Goal: Complete application form

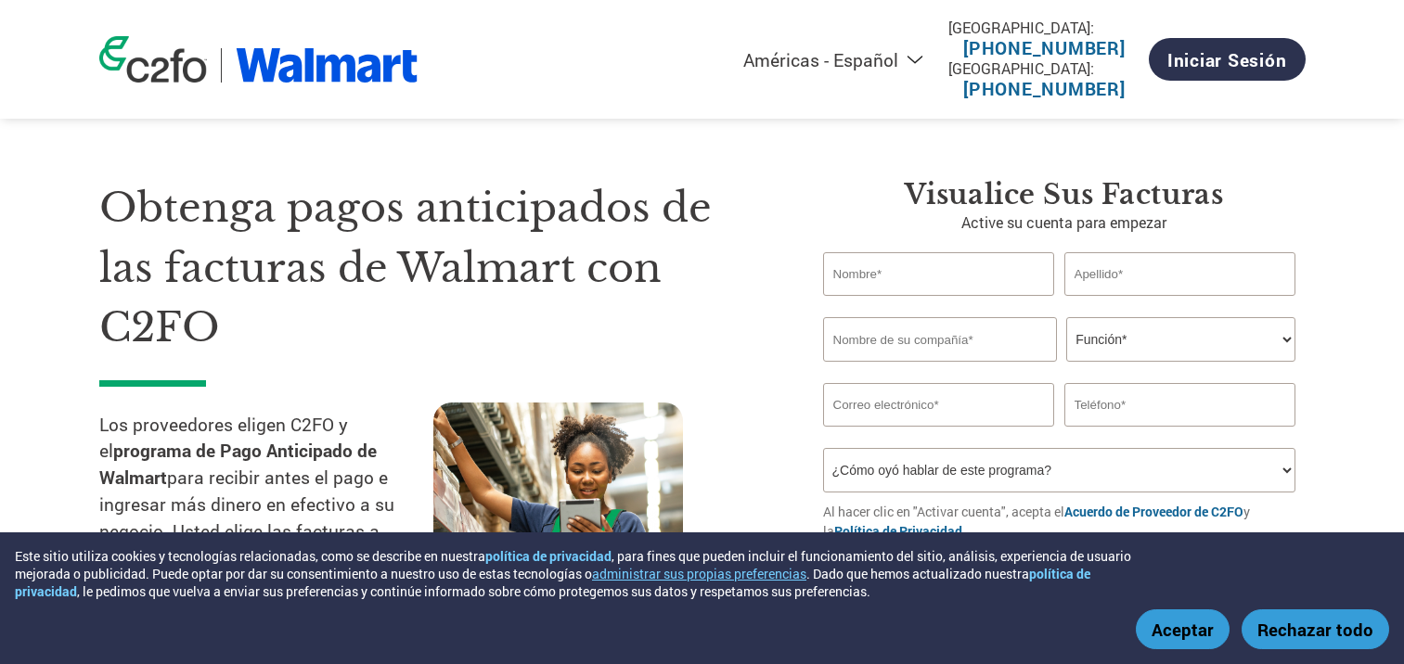
select select "es-MX"
click at [888, 278] on input "text" at bounding box center [939, 274] width 232 height 44
type input "[PERSON_NAME]"
type input "Huhtamaki Mexicana"
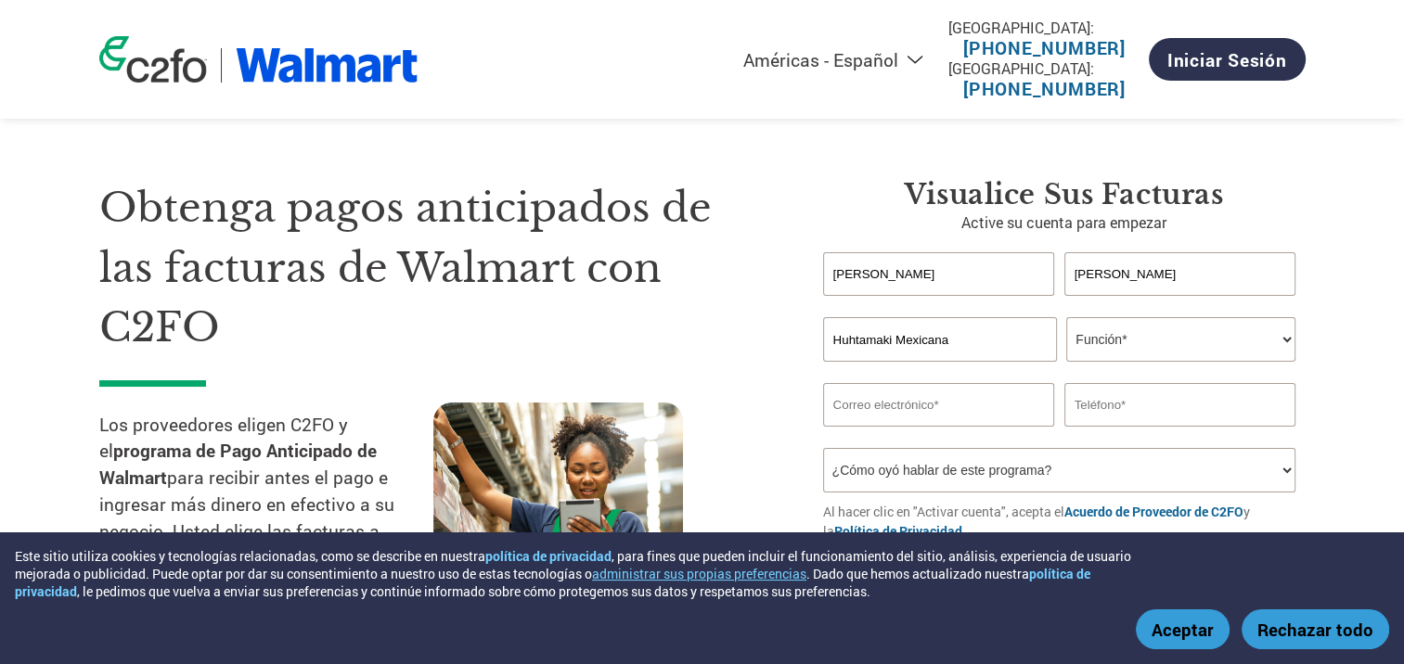
type input "[PERSON_NAME][EMAIL_ADDRESS][PERSON_NAME][DOMAIN_NAME]"
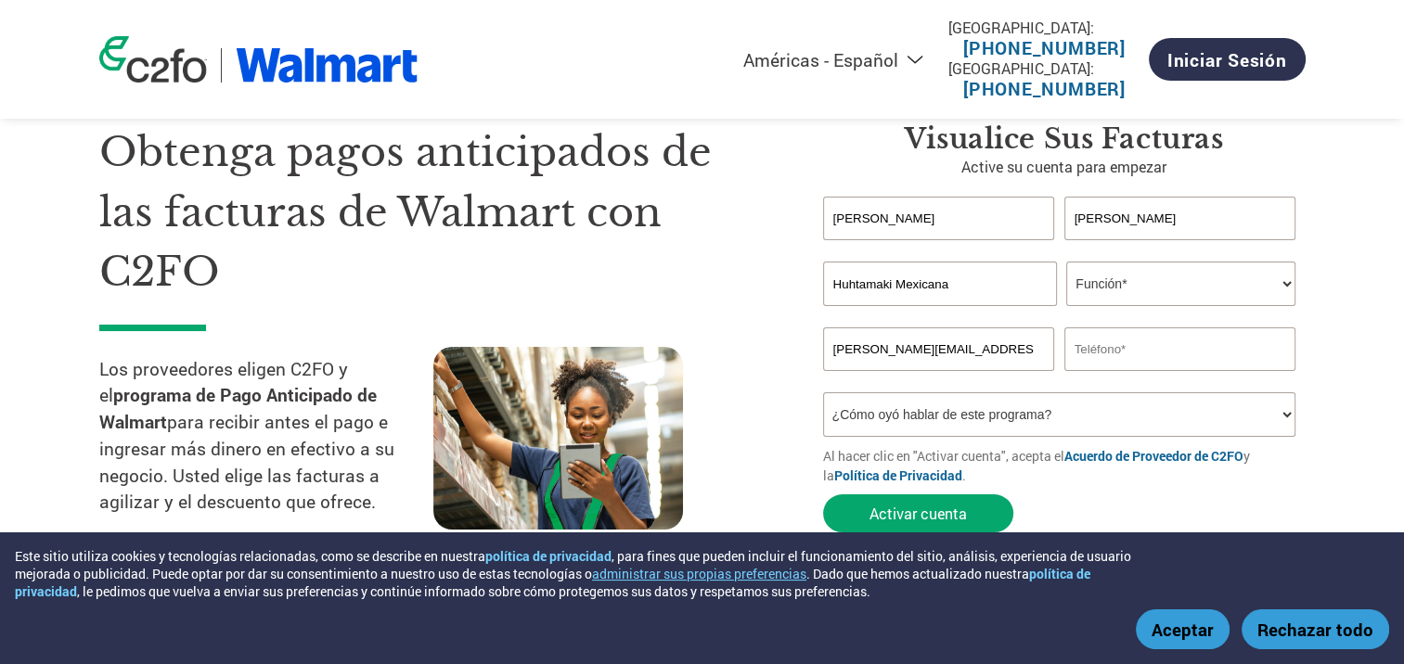
scroll to position [93, 0]
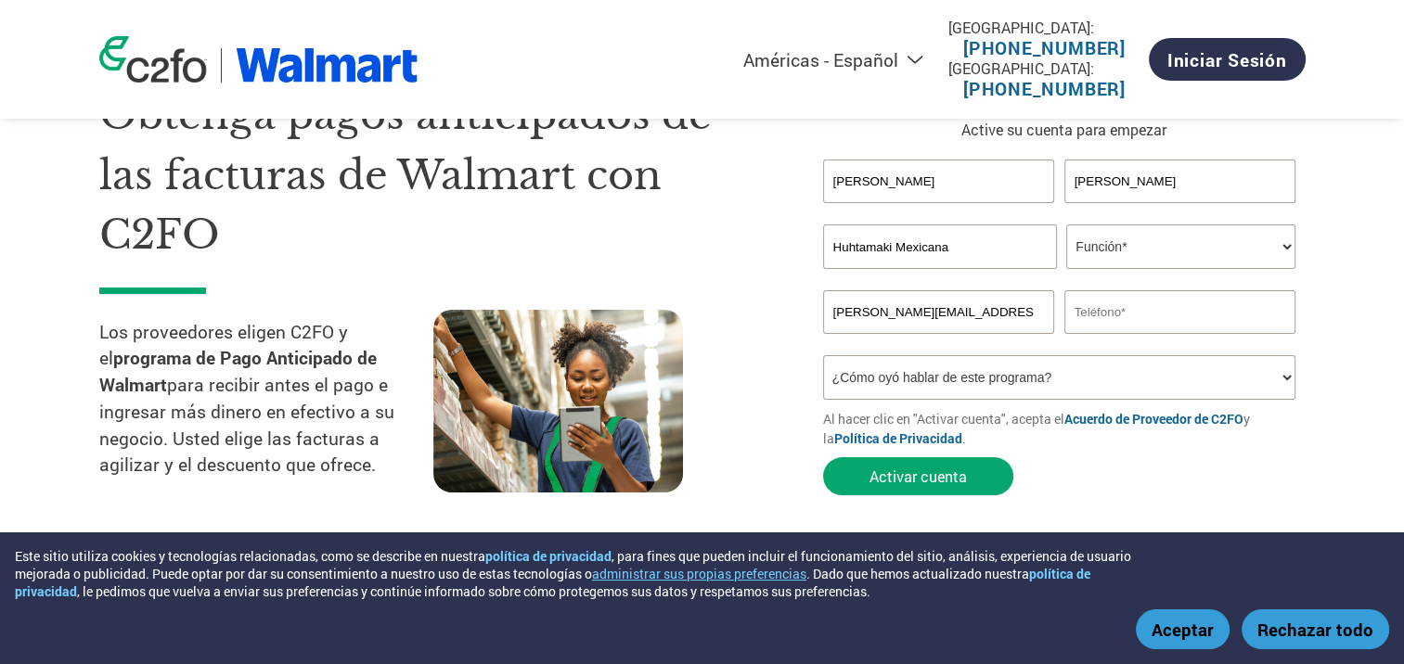
click at [1148, 248] on select "Función* Director financiero Interventor Gestor de créditos Director de finanza…" at bounding box center [1180, 247] width 229 height 45
select select "TREASURER"
click at [1066, 225] on select "Función* Director financiero Interventor Gestor de créditos Director de finanza…" at bounding box center [1180, 247] width 229 height 45
click at [1150, 324] on input "text" at bounding box center [1180, 312] width 232 height 44
type input "5558987039"
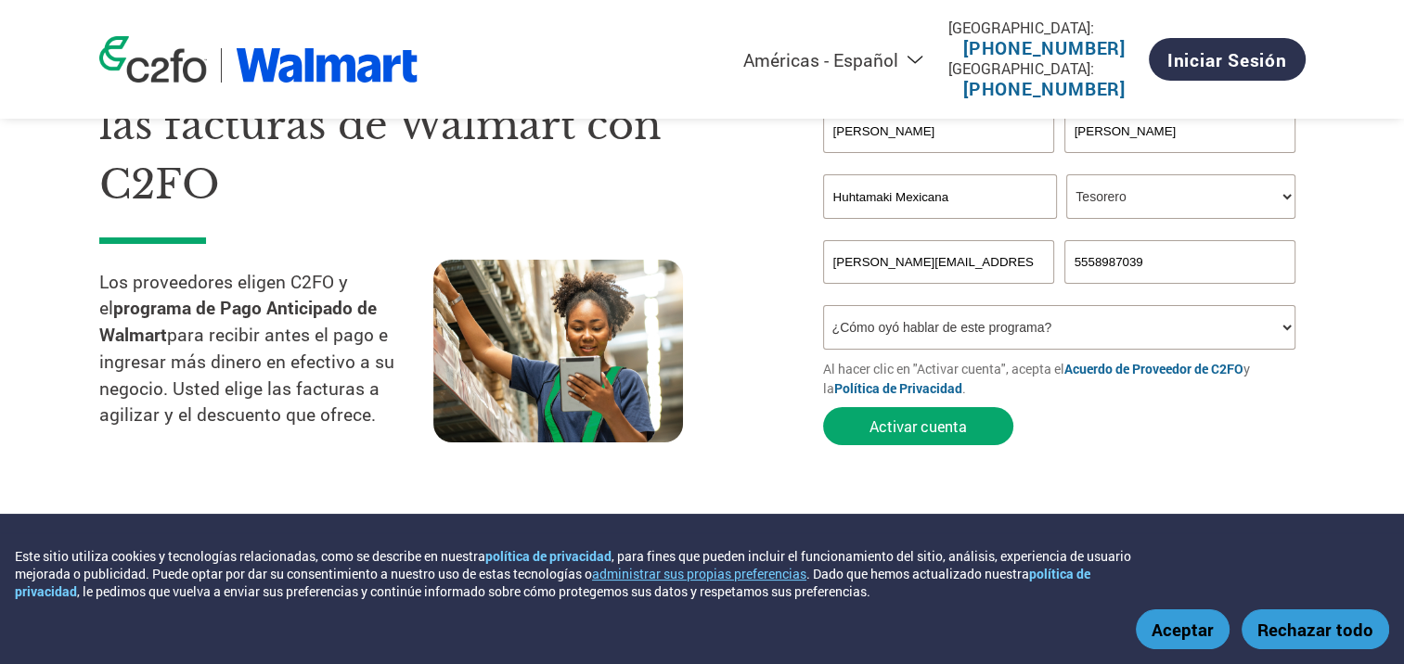
scroll to position [186, 0]
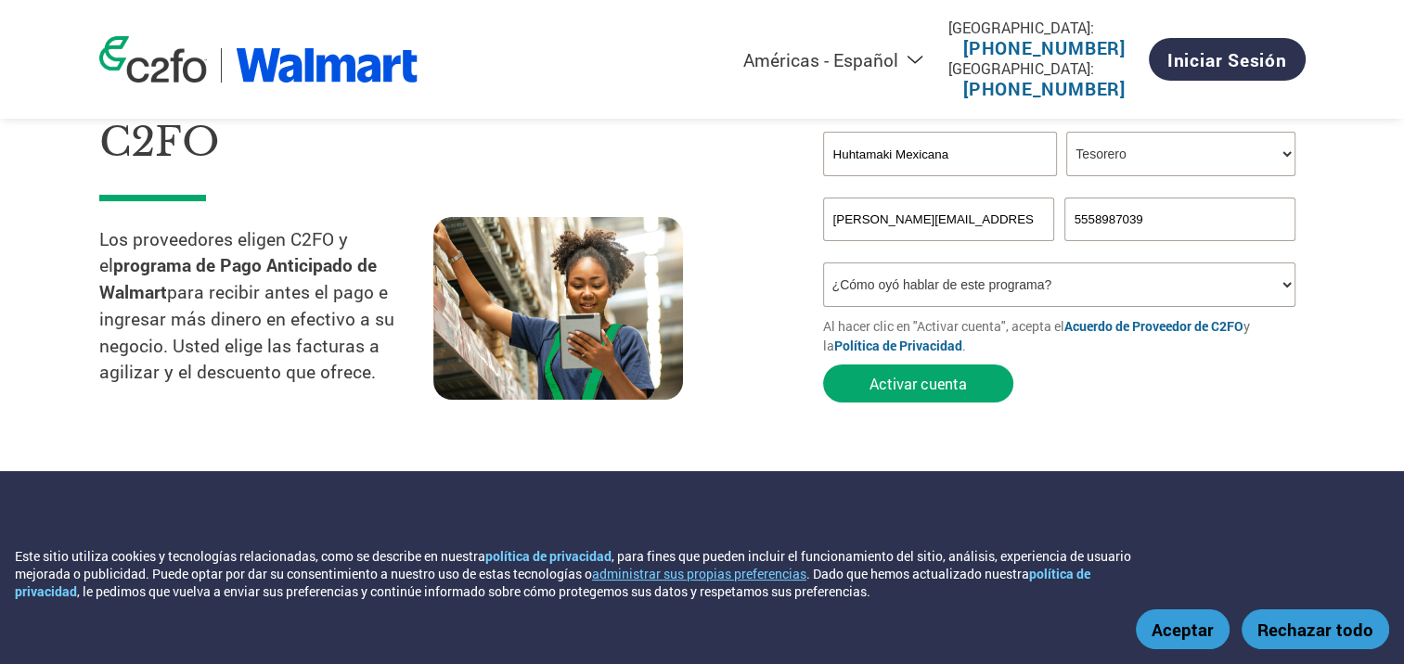
click at [1000, 291] on select "¿Cómo oyó hablar de este programa? Recibió una carta Correo electrónico Redes s…" at bounding box center [1059, 285] width 473 height 45
select select "Email"
click at [823, 263] on select "¿Cómo oyó hablar de este programa? Recibió una carta Correo electrónico Redes s…" at bounding box center [1059, 285] width 473 height 45
click at [944, 391] on button "Activar cuenta" at bounding box center [918, 384] width 190 height 38
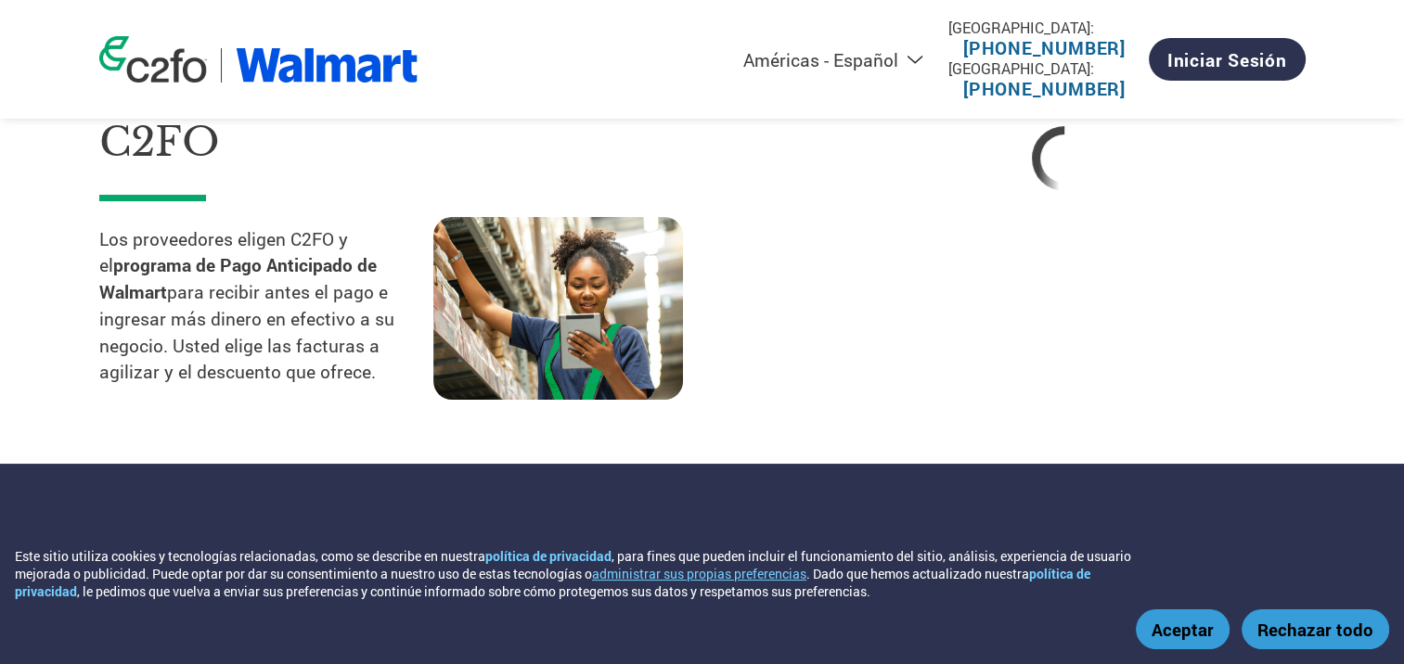
select select "es-MX"
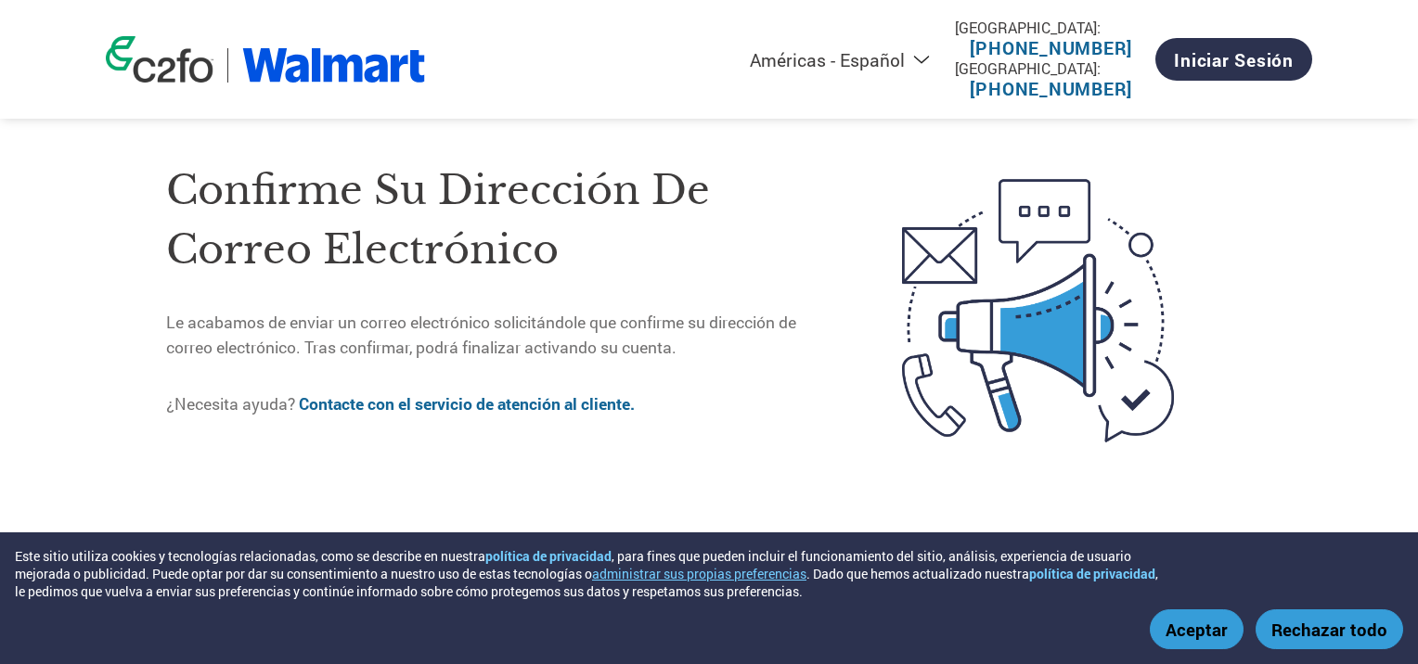
click at [1208, 631] on button "Aceptar" at bounding box center [1197, 630] width 94 height 40
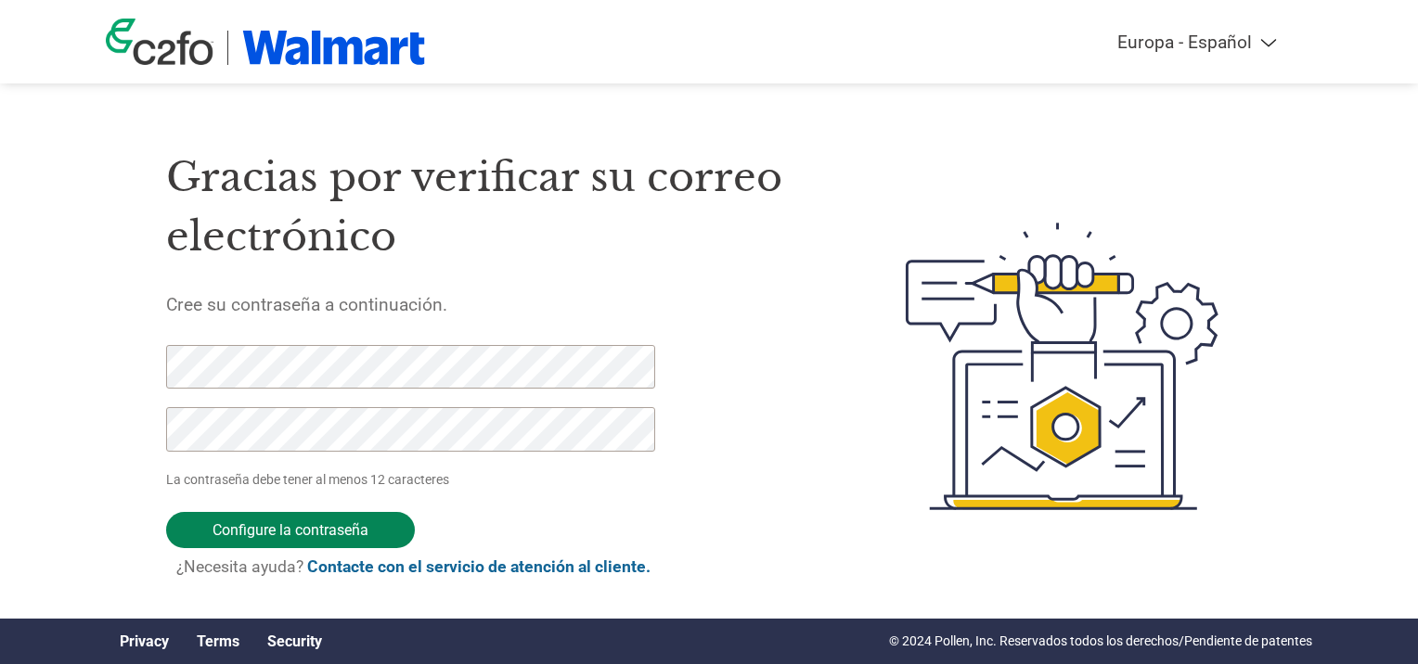
click at [305, 523] on input "Configure la contraseña" at bounding box center [290, 530] width 249 height 36
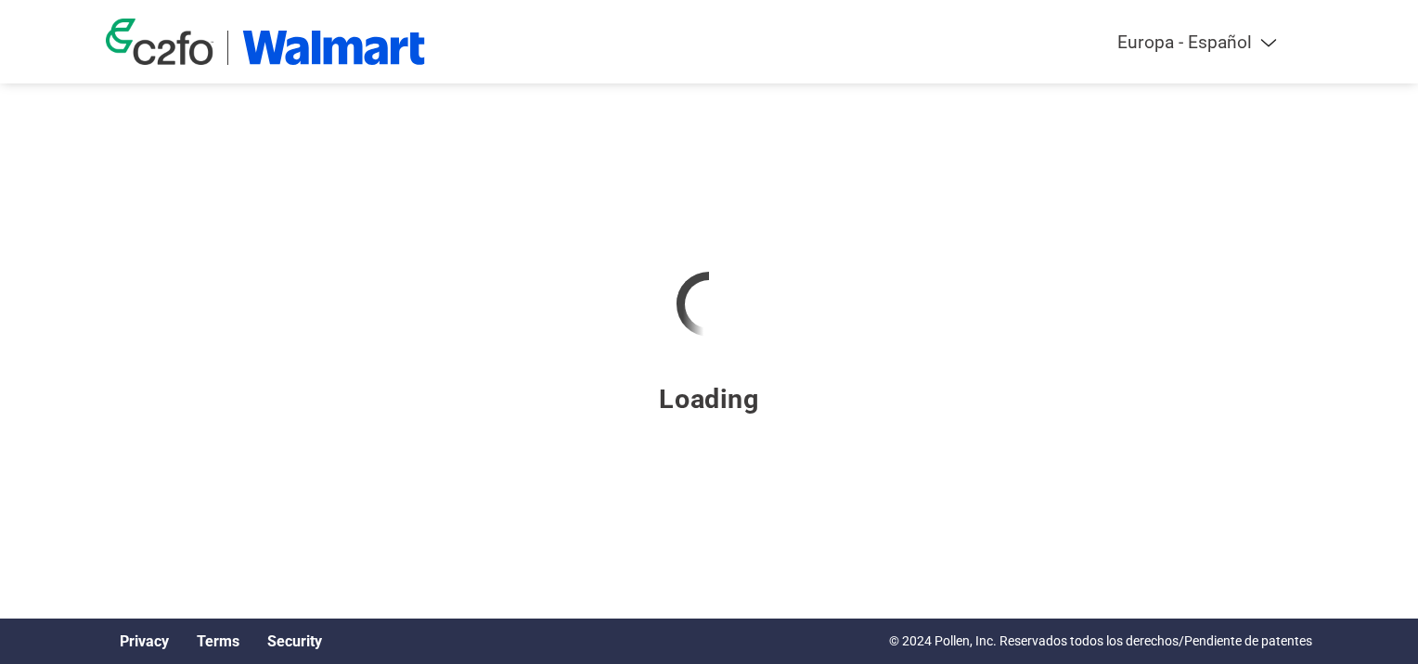
click at [1256, 43] on select "Americas - English Américas - Español Américas - Português Amériques - Français…" at bounding box center [1073, 42] width 431 height 21
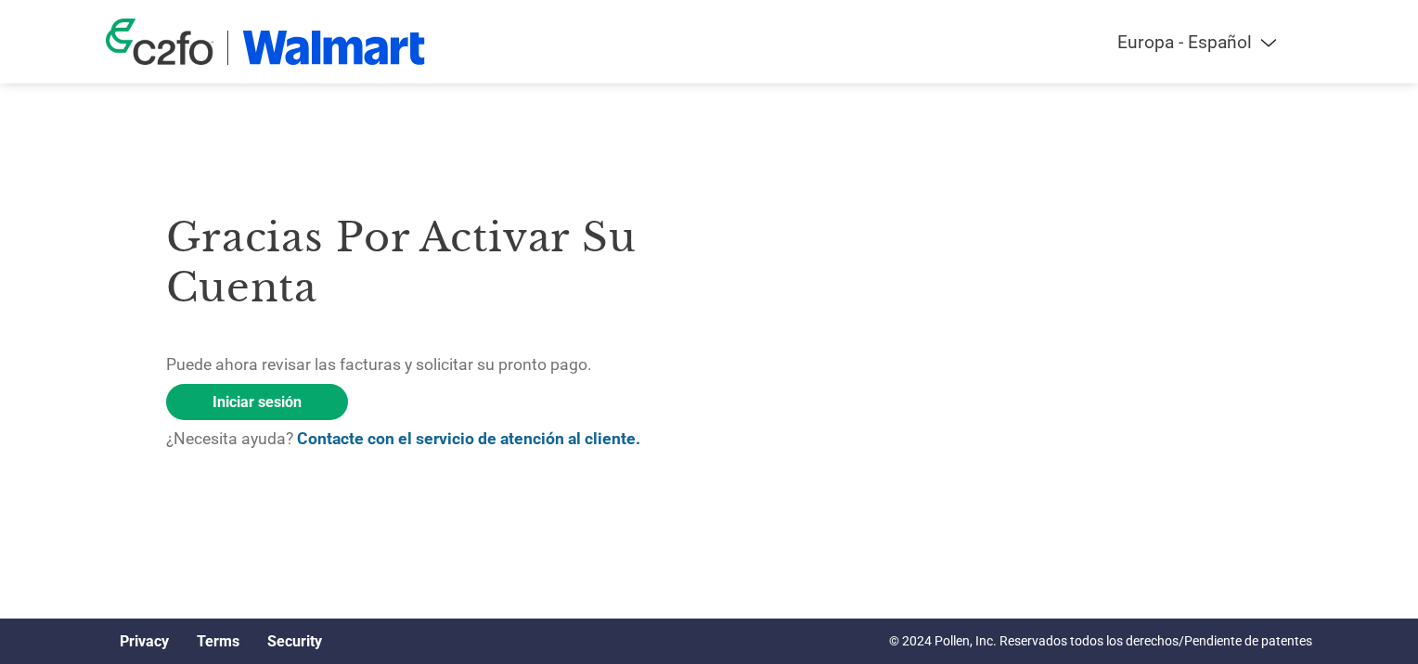
select select "es-MX"
click at [858, 45] on select "Americas - English Américas - Español Américas - Português Amériques - Français…" at bounding box center [1073, 42] width 431 height 21
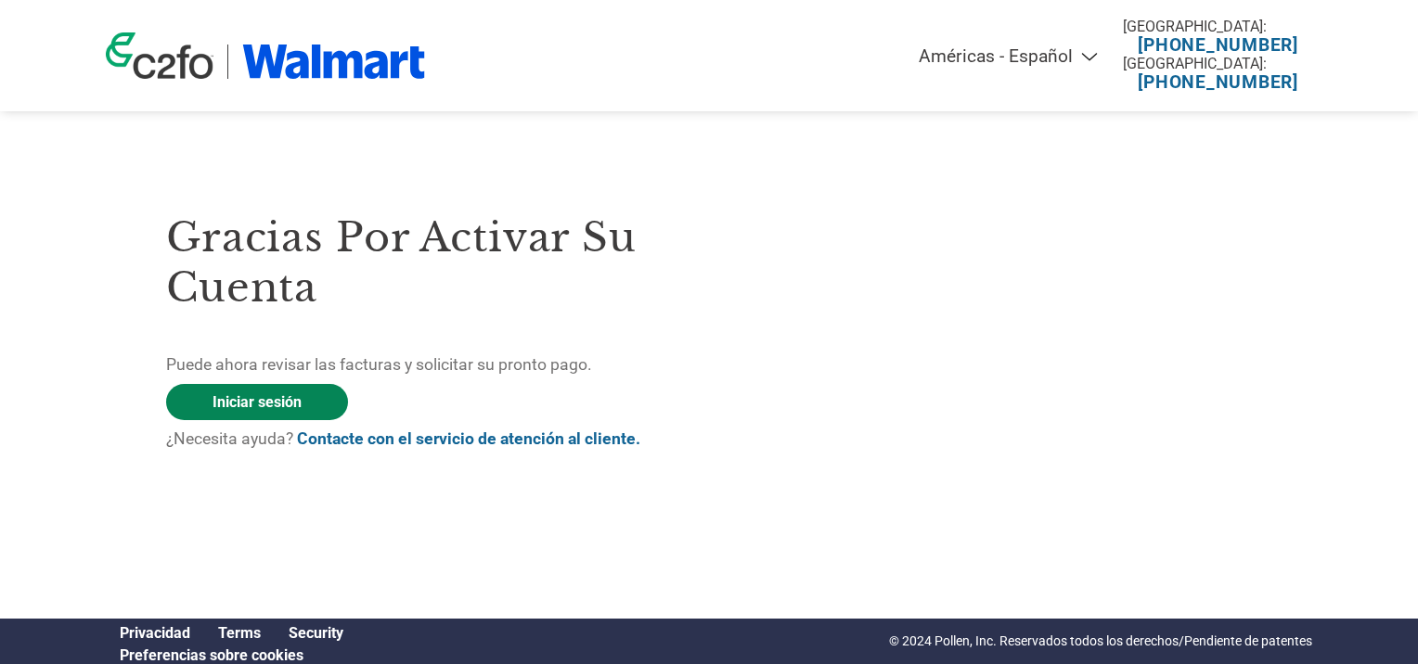
click at [289, 393] on link "Iniciar sesión" at bounding box center [257, 402] width 182 height 36
